Goal: Task Accomplishment & Management: Complete application form

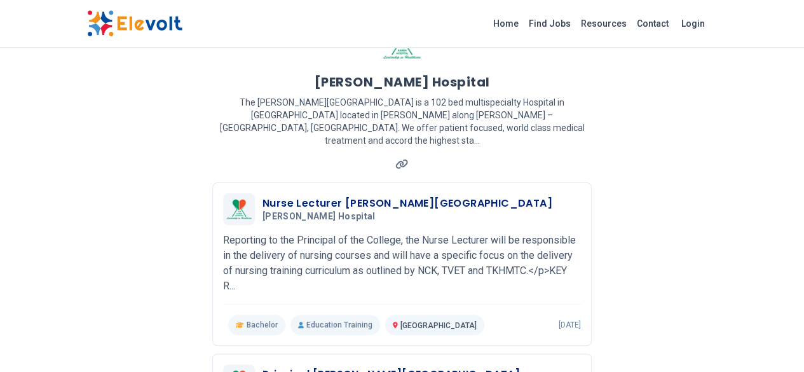
scroll to position [69, 0]
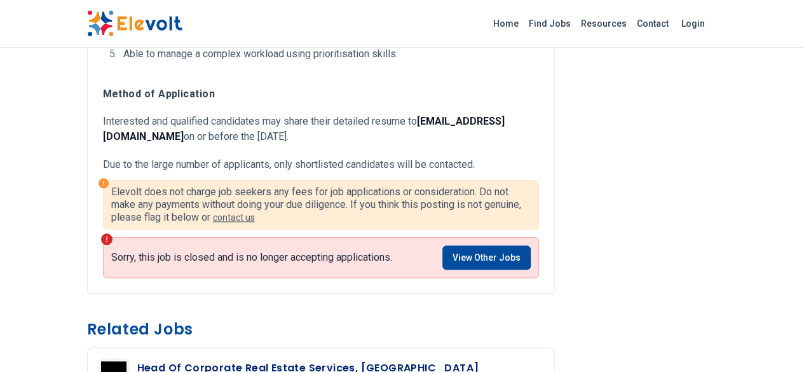
scroll to position [656, 0]
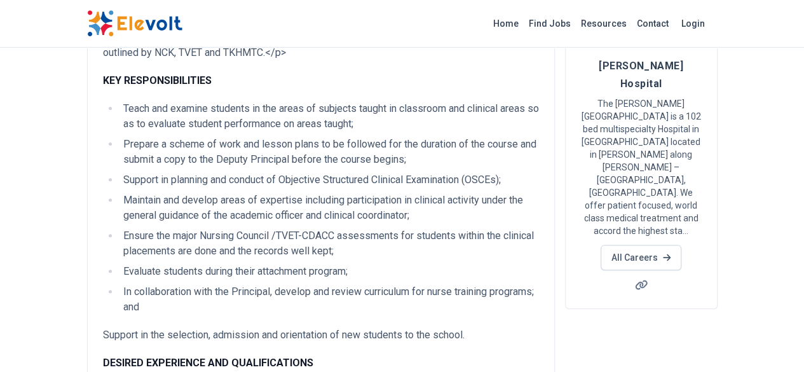
scroll to position [129, 0]
